Goal: Information Seeking & Learning: Find specific fact

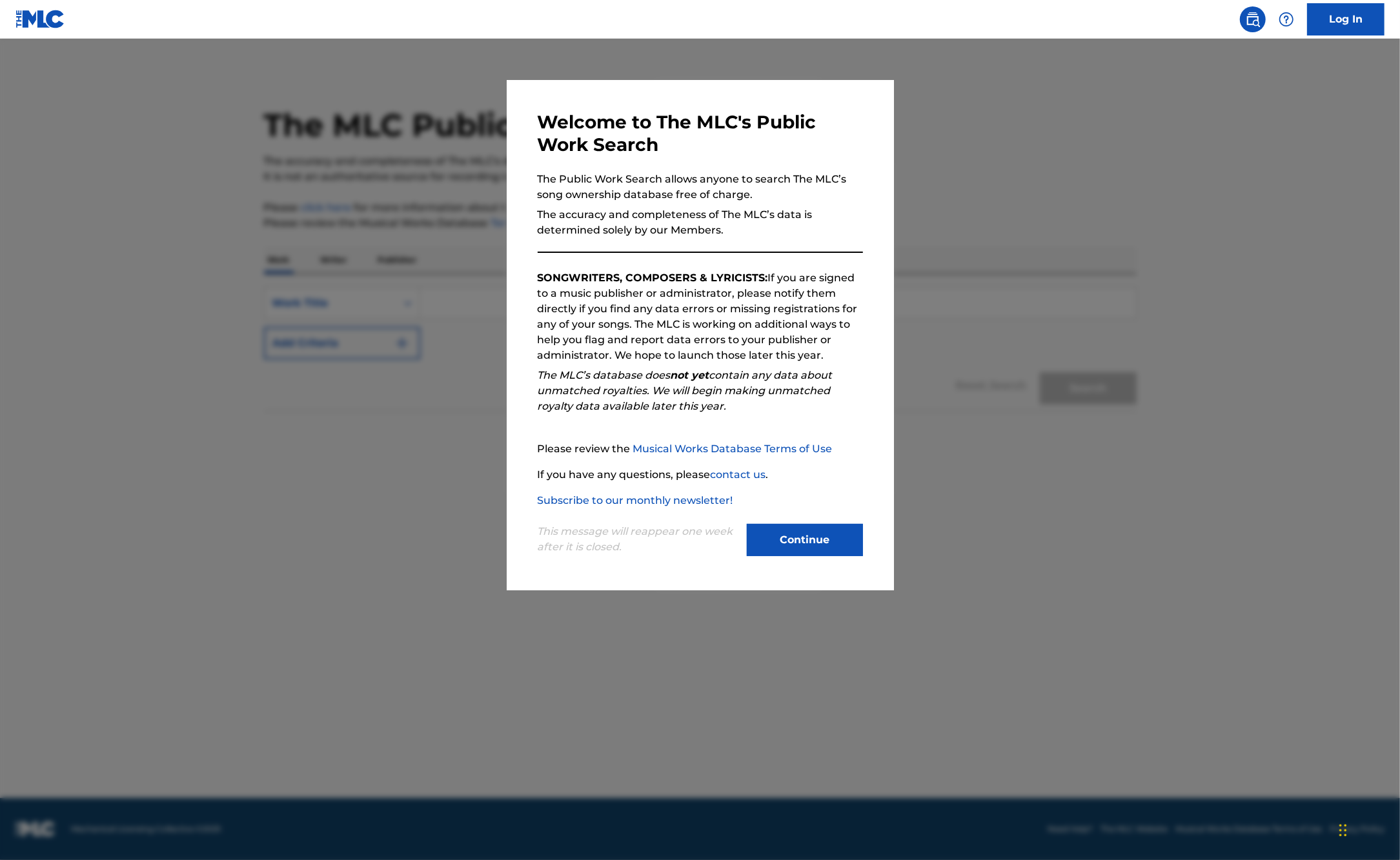
click at [809, 542] on button "Continue" at bounding box center [805, 540] width 117 height 32
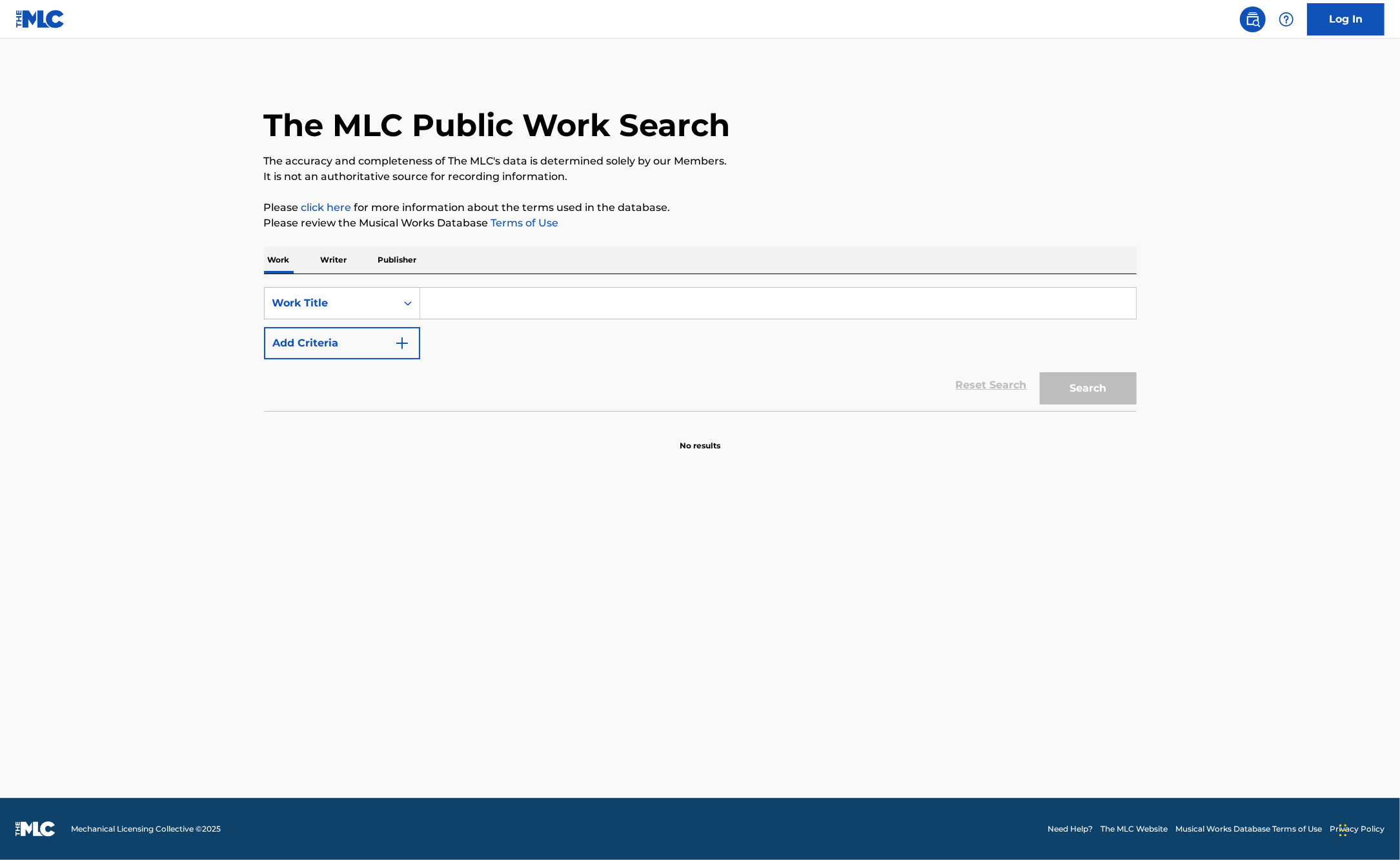
click at [616, 301] on input "Search Form" at bounding box center [778, 303] width 716 height 31
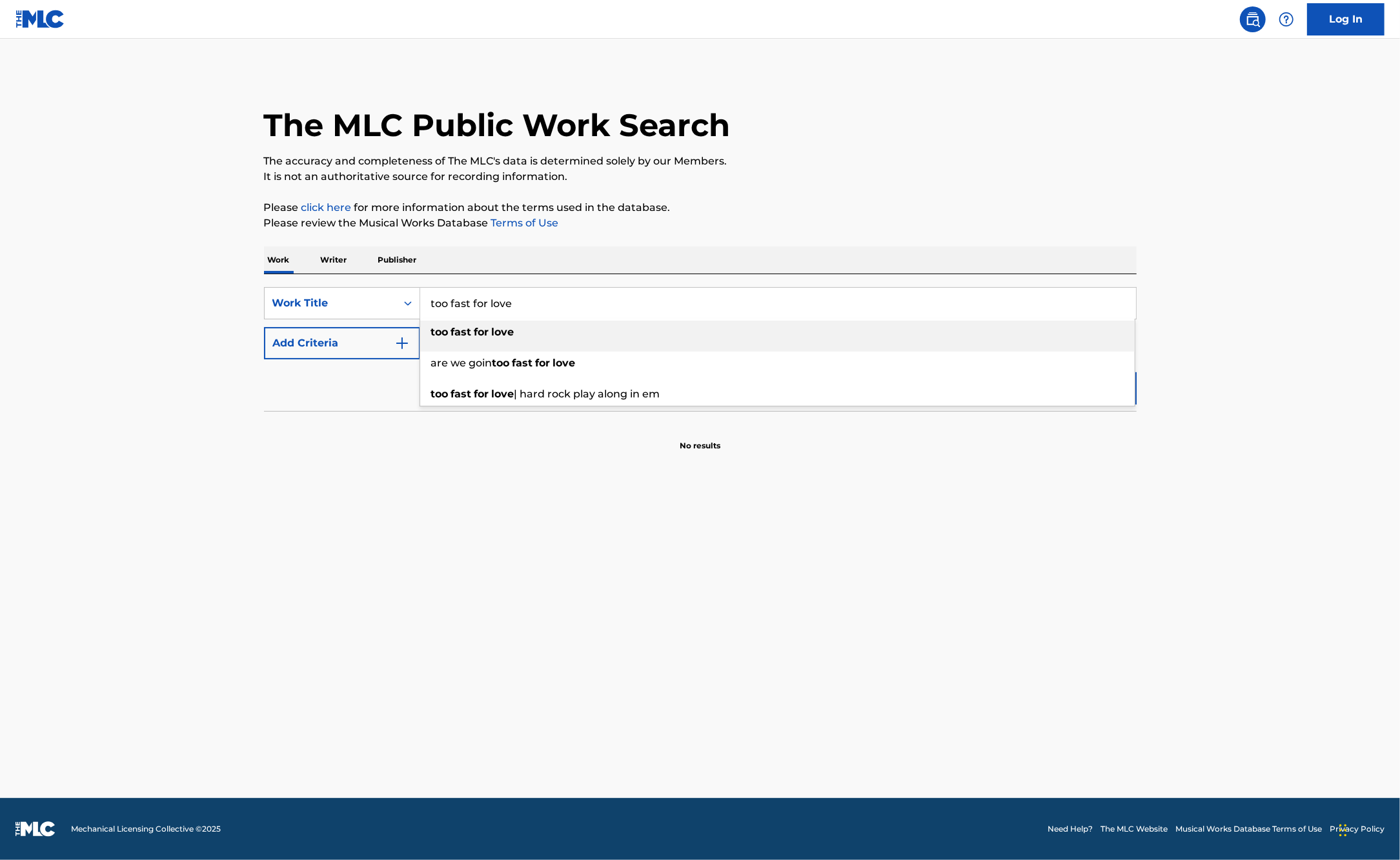
type input "too fast for love"
click at [520, 337] on div "too fast for love" at bounding box center [777, 332] width 714 height 23
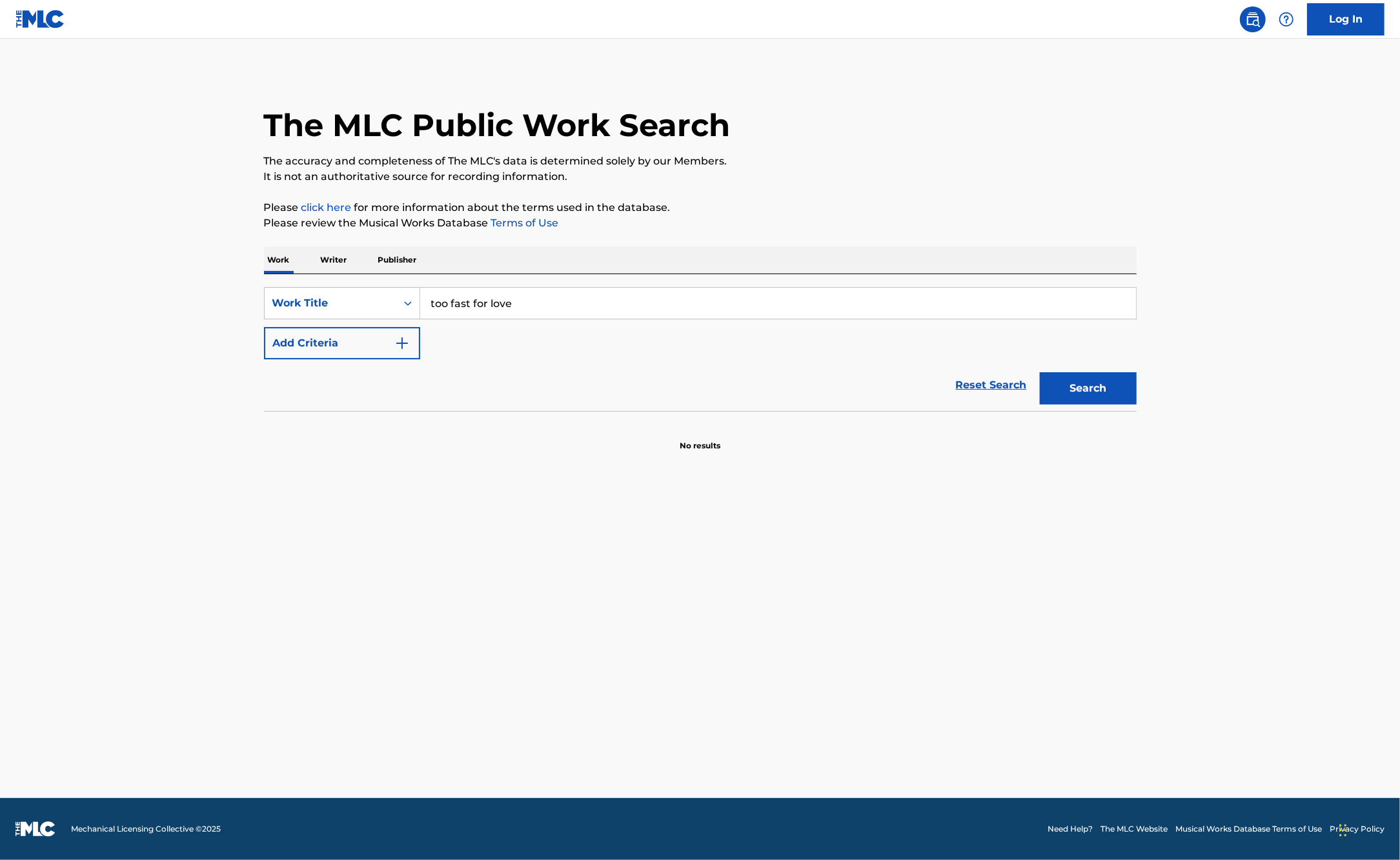
click at [1066, 389] on button "Search" at bounding box center [1088, 389] width 97 height 32
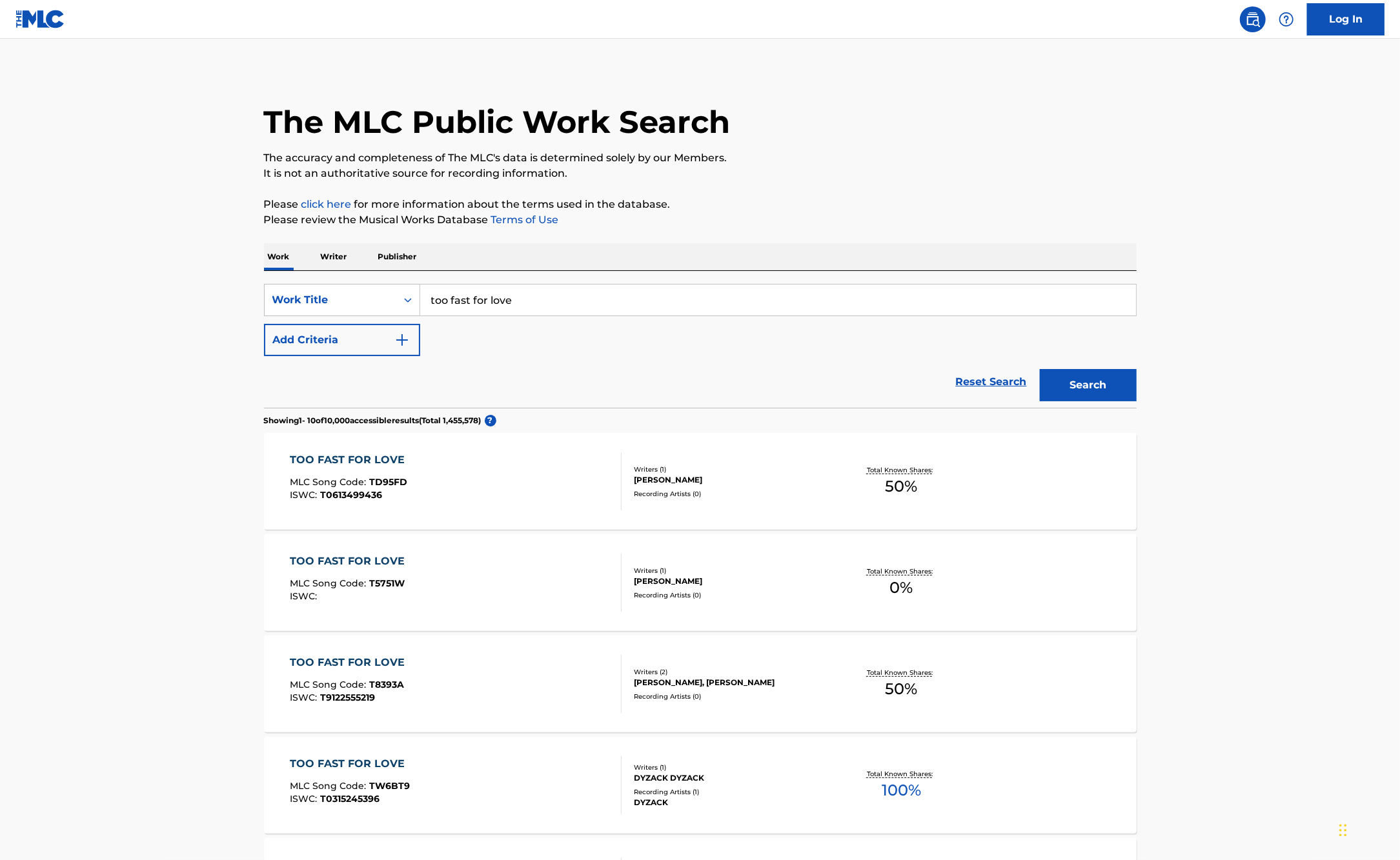
scroll to position [6, 0]
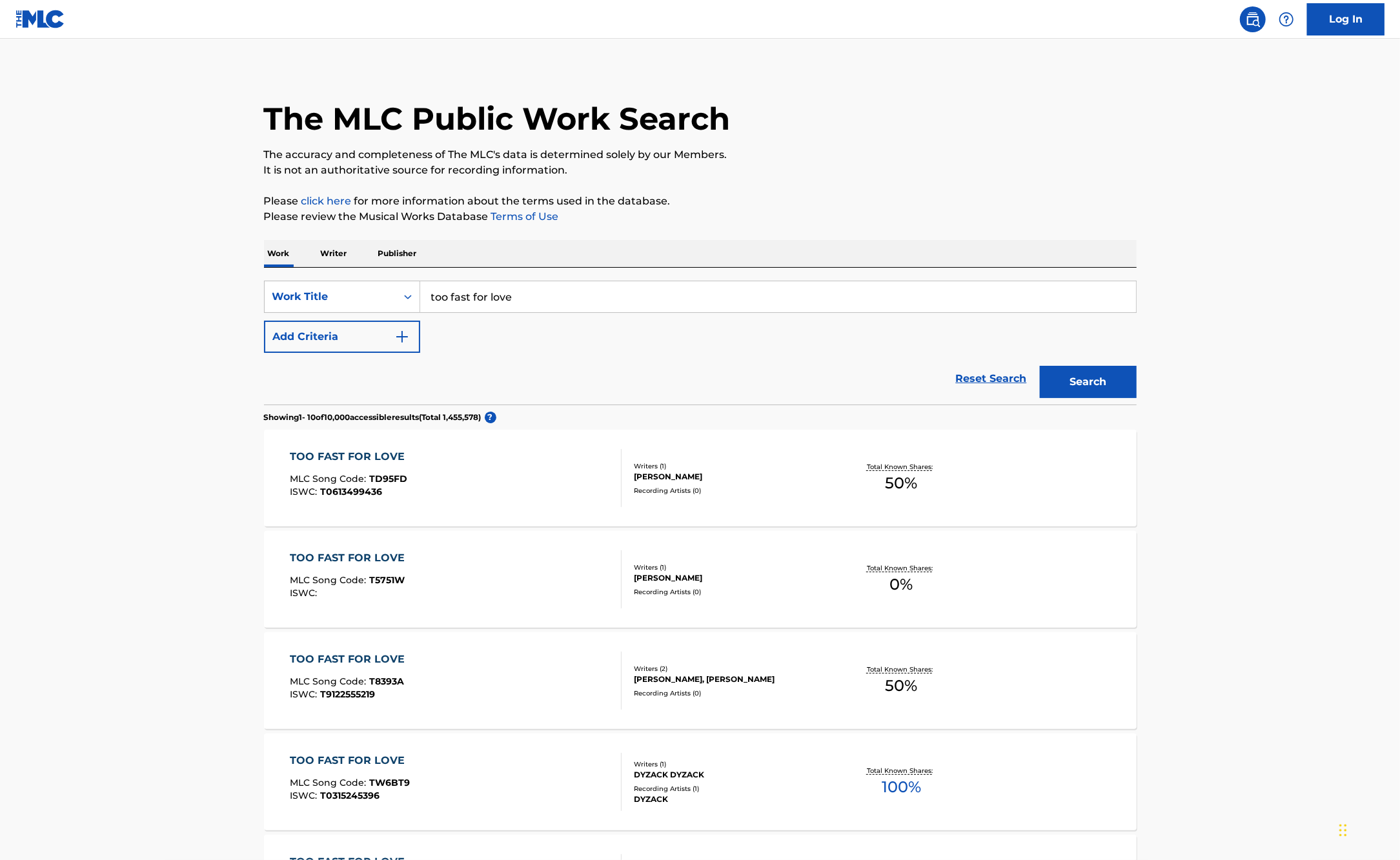
click at [319, 342] on button "Add Criteria" at bounding box center [342, 337] width 156 height 32
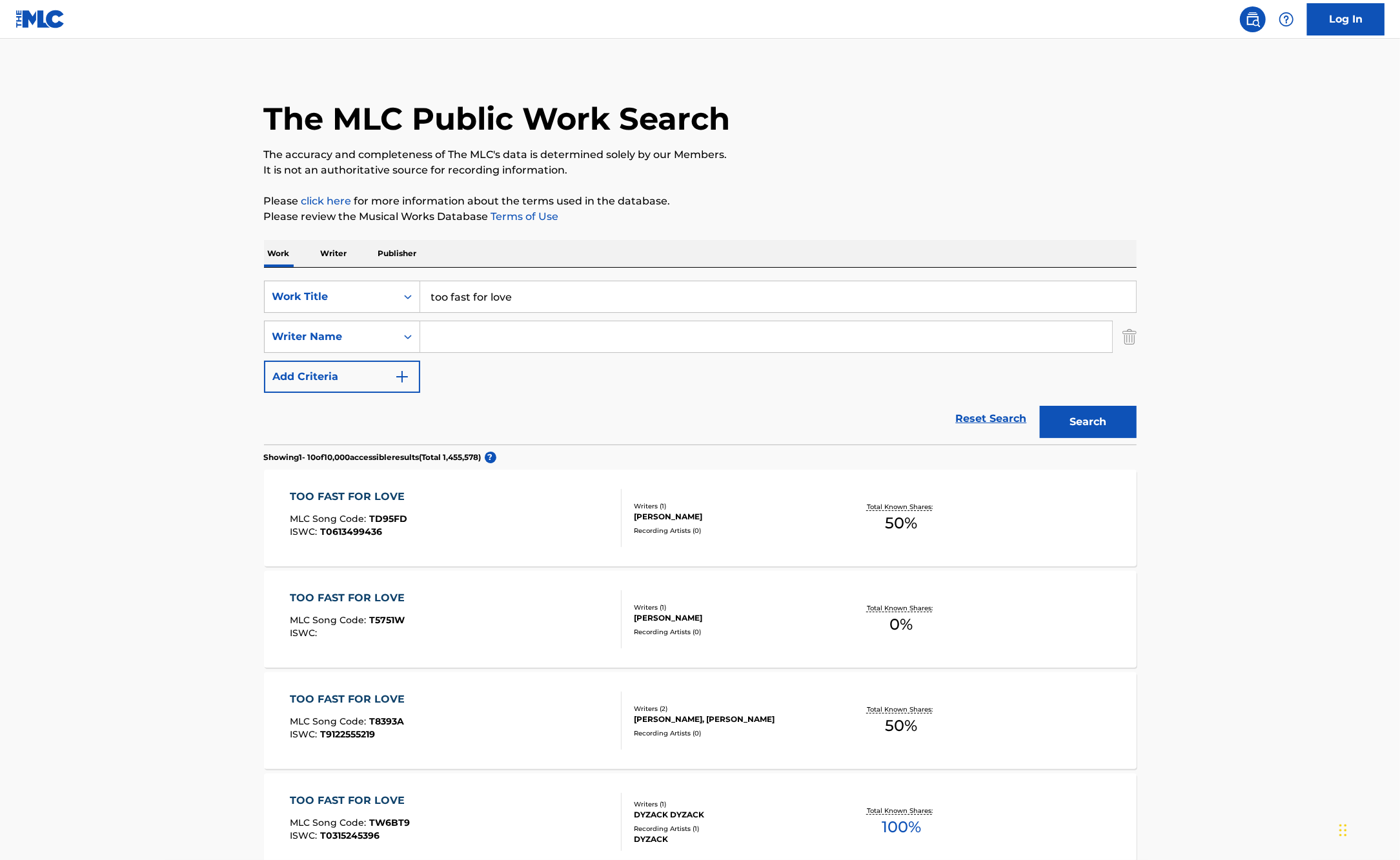
click at [541, 342] on input "Search Form" at bounding box center [766, 337] width 692 height 31
click at [1040, 406] on button "Search" at bounding box center [1088, 422] width 97 height 32
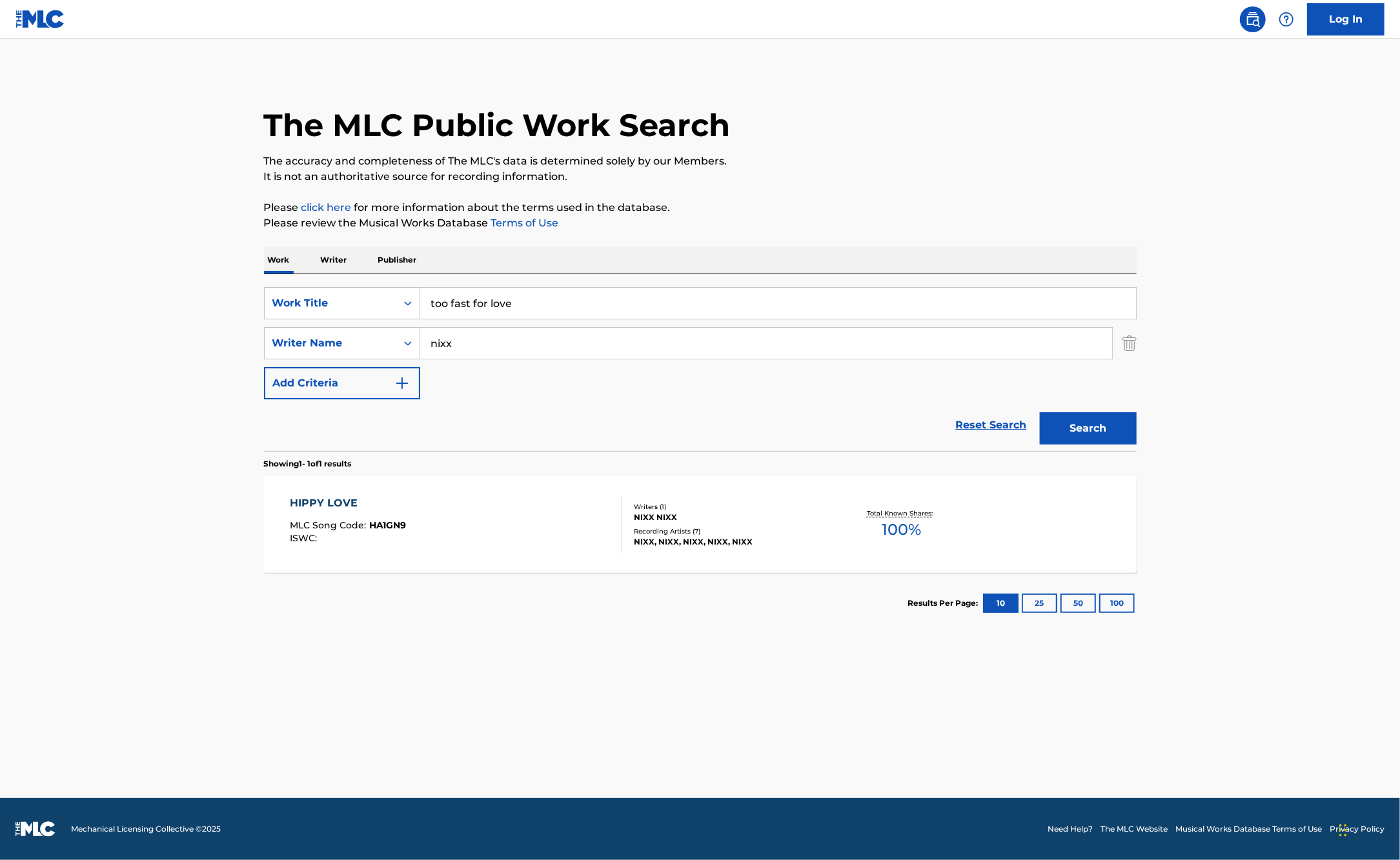
click at [437, 346] on input "nixx" at bounding box center [766, 343] width 692 height 31
type input "sixx"
click at [1040, 412] on button "Search" at bounding box center [1088, 428] width 97 height 32
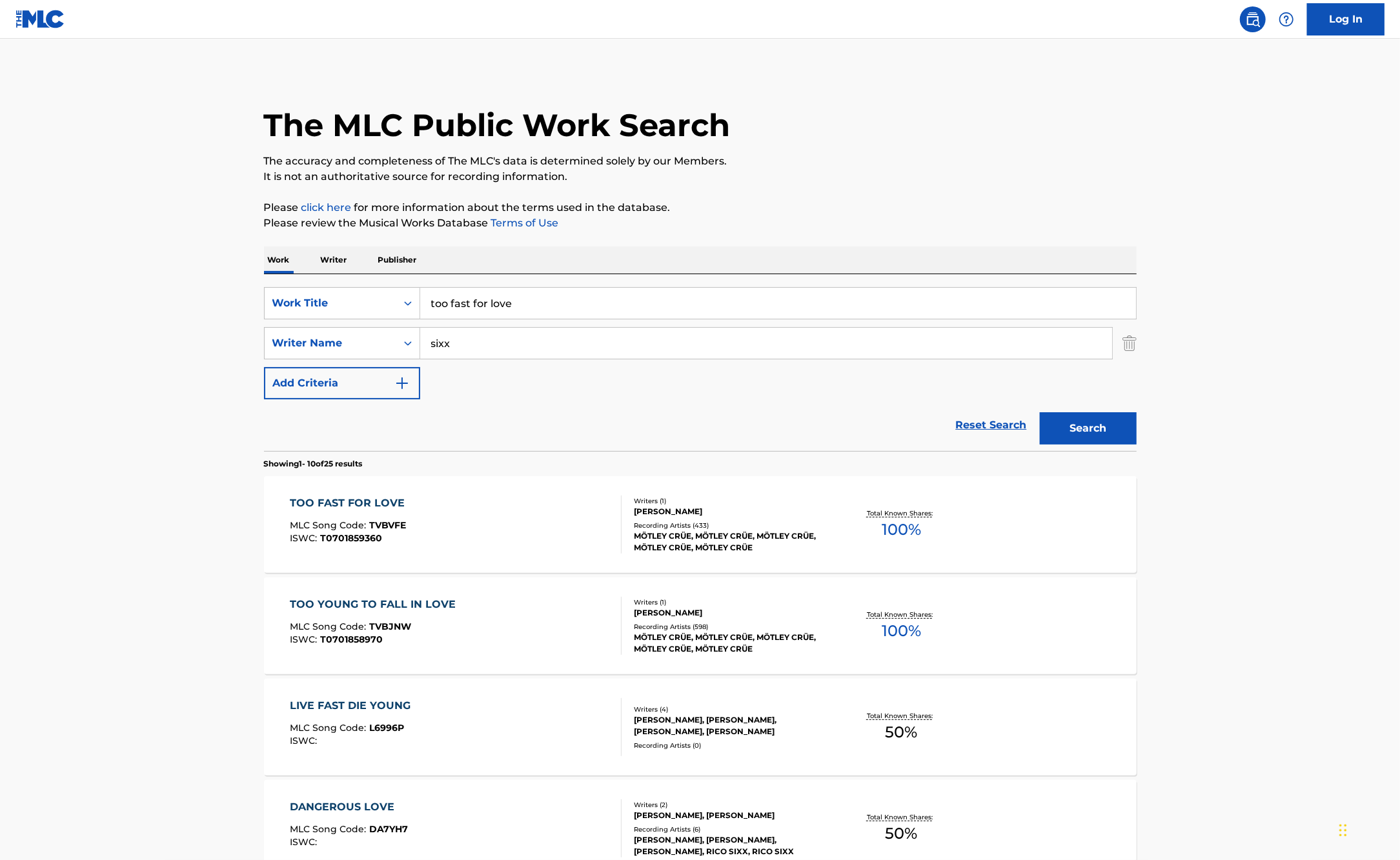
click at [611, 548] on div at bounding box center [615, 524] width 10 height 58
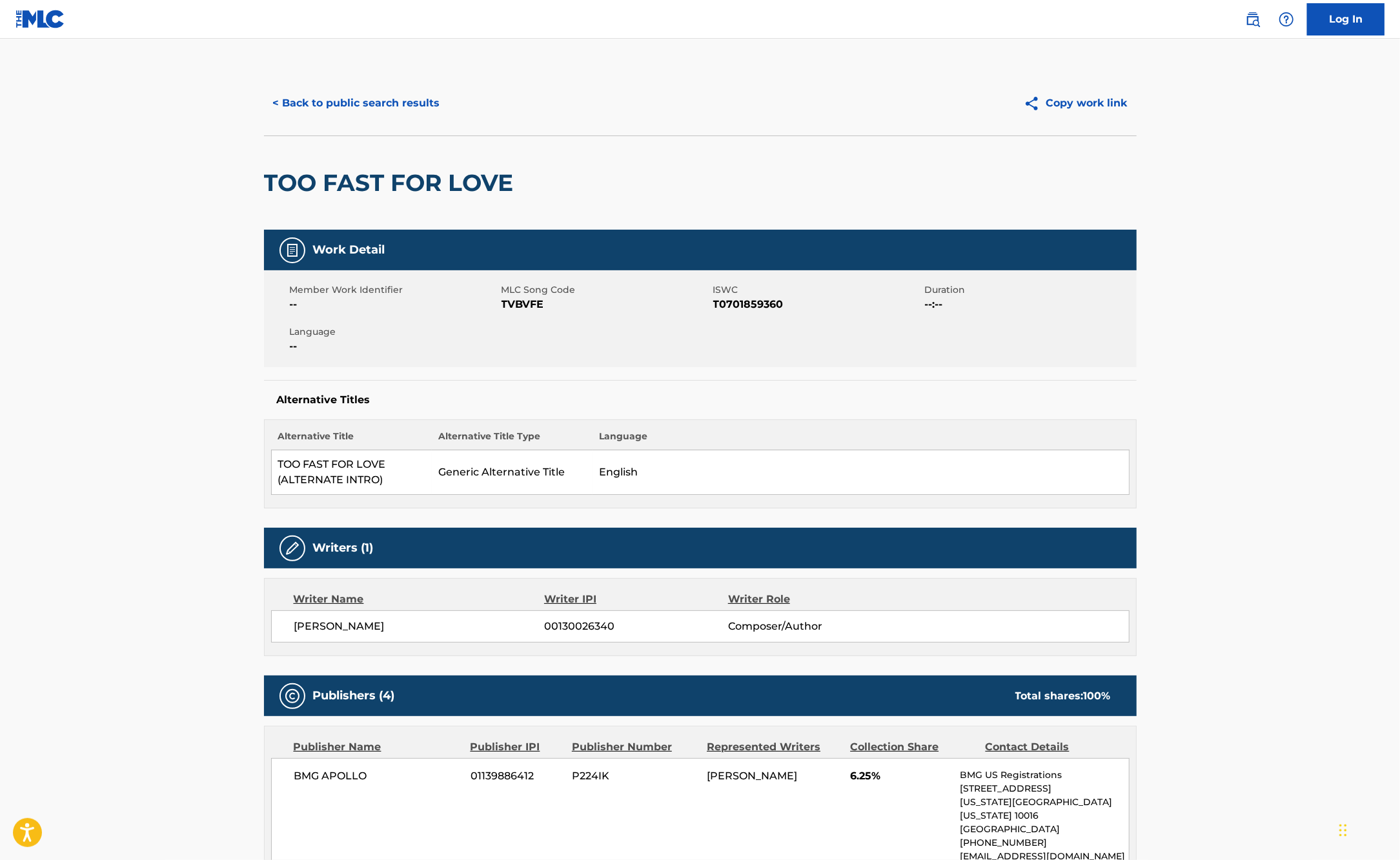
click at [347, 93] on button "< Back to public search results" at bounding box center [357, 103] width 185 height 32
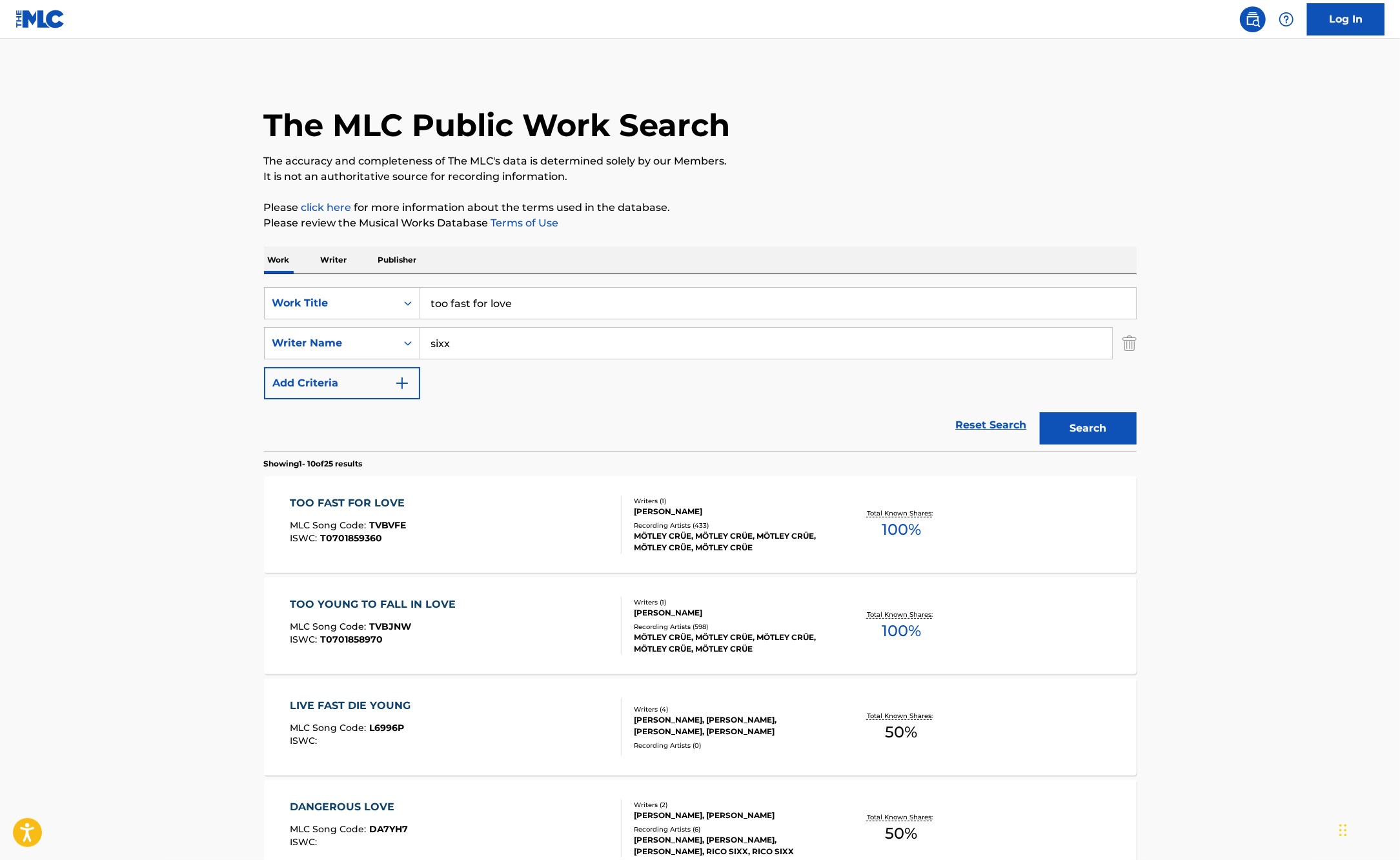
click at [565, 539] on div "TOO FAST FOR LOVE MLC Song Code : TVBVFE ISWC : T0701859360" at bounding box center [456, 524] width 332 height 58
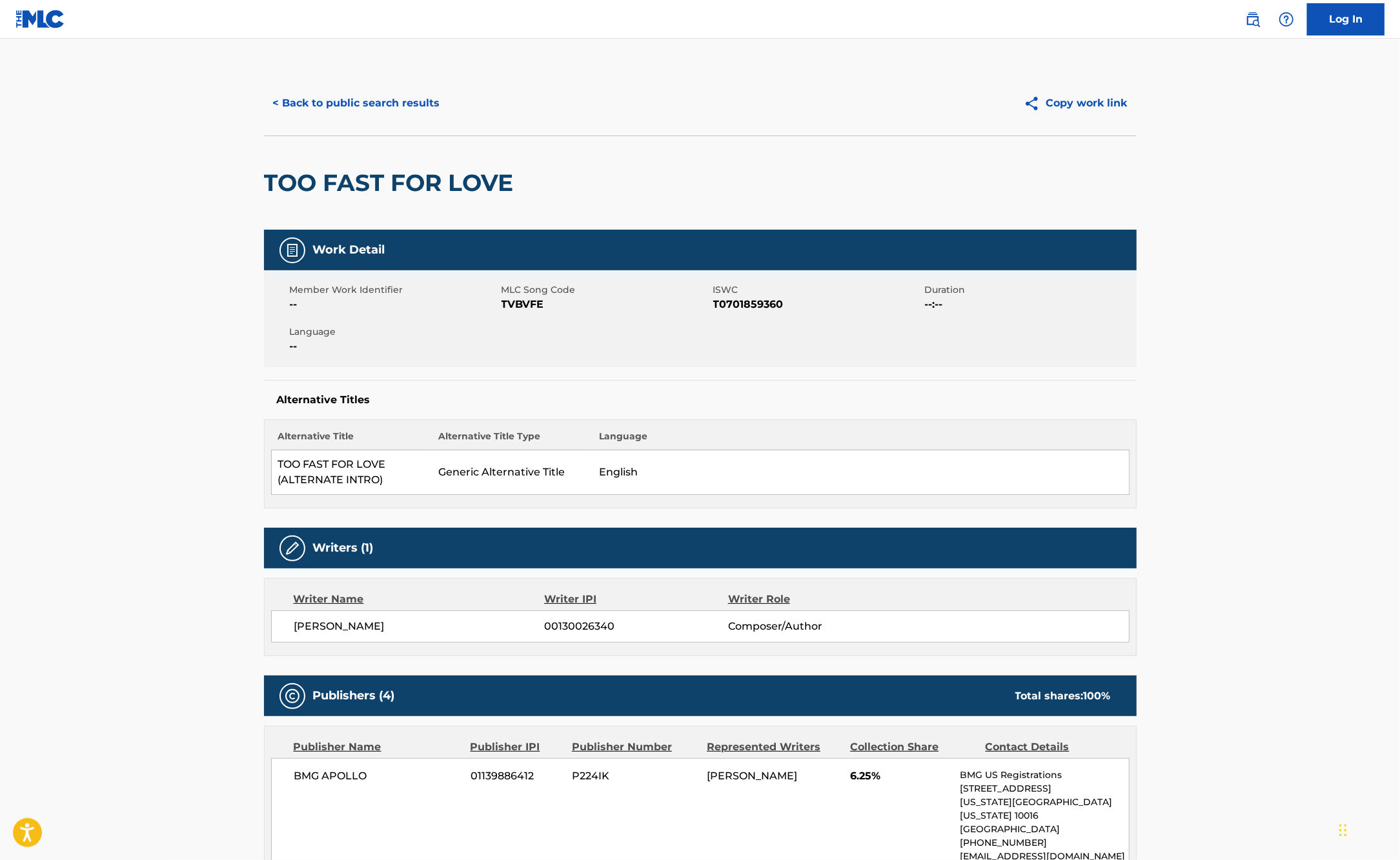
click at [381, 100] on button "< Back to public search results" at bounding box center [357, 103] width 185 height 32
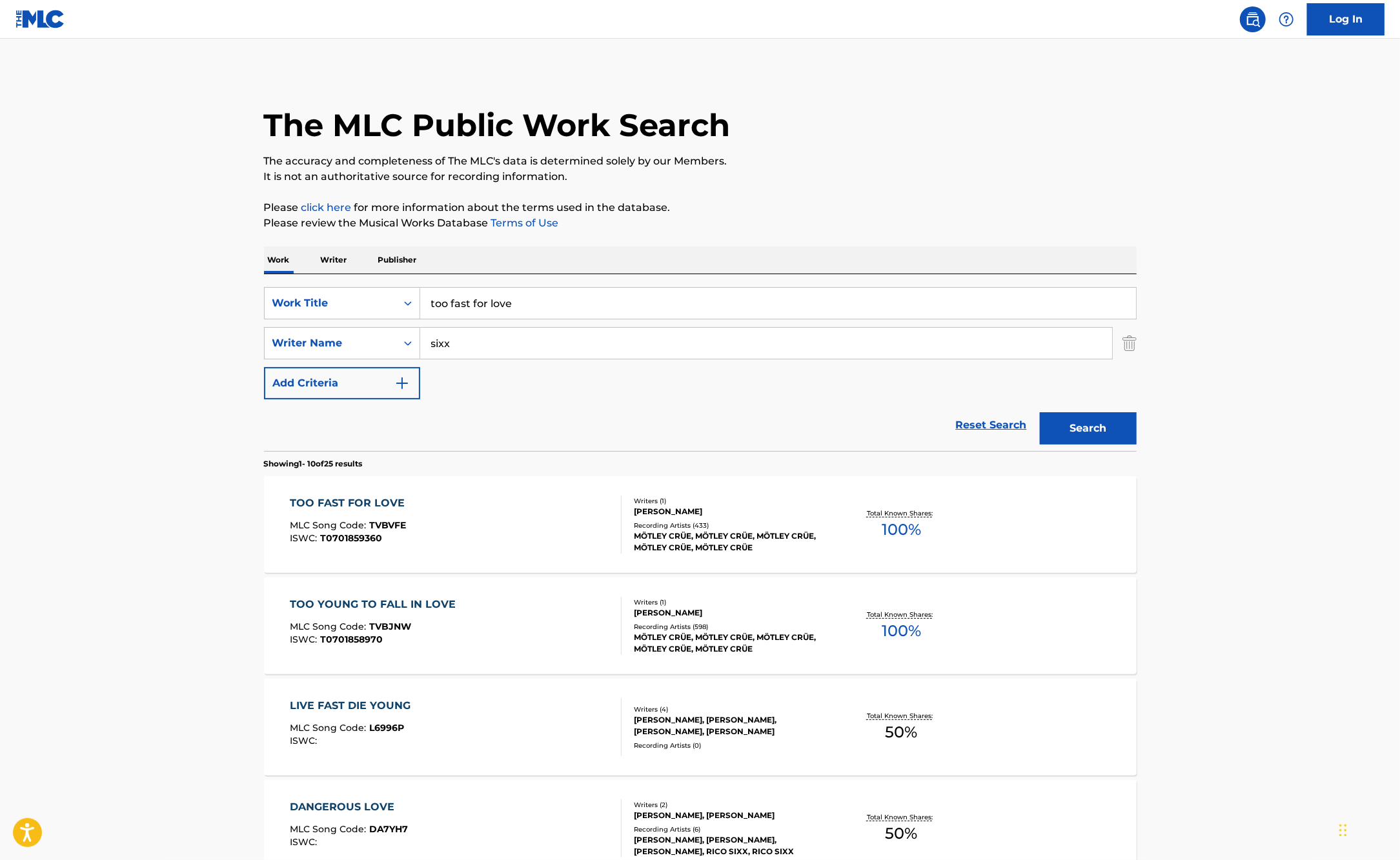
click at [413, 528] on div "TOO FAST FOR LOVE MLC Song Code : TVBVFE ISWC : T0701859360" at bounding box center [456, 524] width 332 height 58
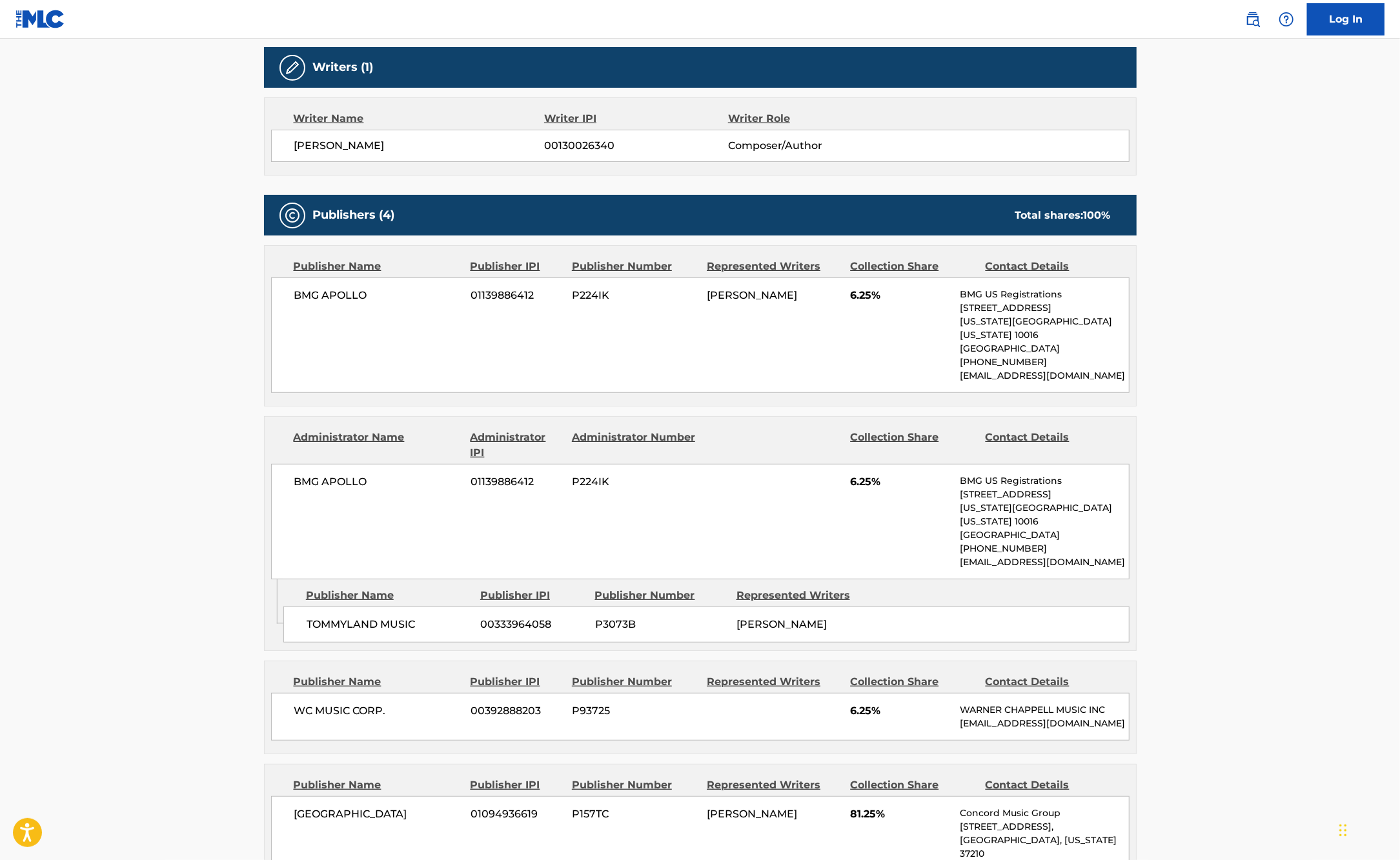
scroll to position [494, 0]
